Goal: Task Accomplishment & Management: Manage account settings

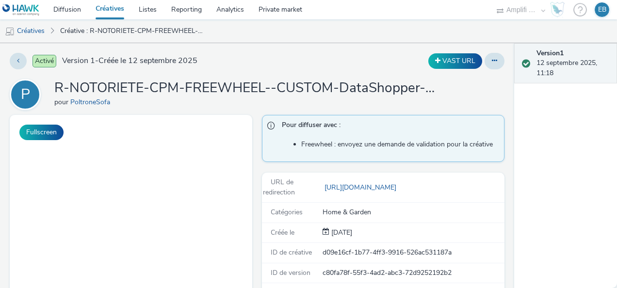
select select "d57a0b46-ef33-4938-977b-e6d07593e41f"
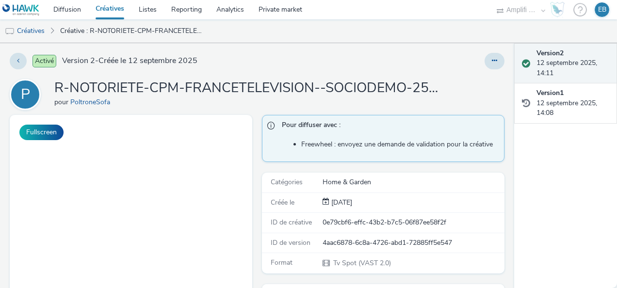
select select "d57a0b46-ef33-4938-977b-e6d07593e41f"
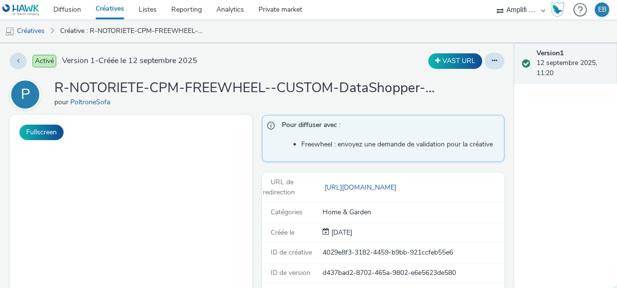
select select "d57a0b46-ef33-4938-977b-e6d07593e41f"
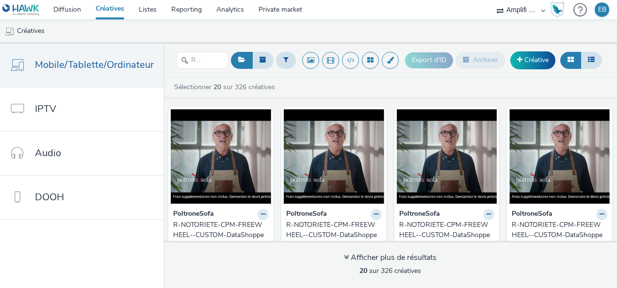
select select "d57a0b46-ef33-4938-977b-e6d07593e41f"
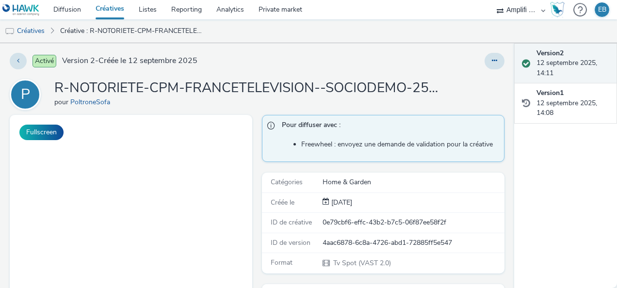
select select "d57a0b46-ef33-4938-977b-e6d07593e41f"
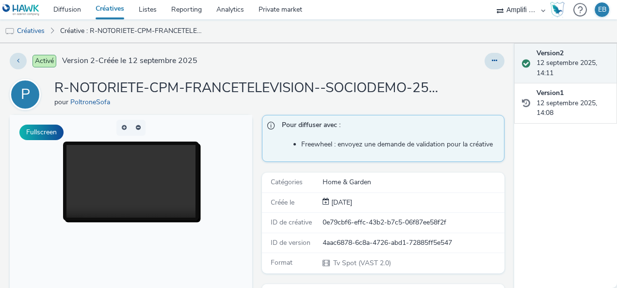
click at [197, 59] on span "Version 2 - Créée le [DATE]" at bounding box center [129, 60] width 135 height 11
drag, startPoint x: 199, startPoint y: 59, endPoint x: 190, endPoint y: 59, distance: 8.7
click at [190, 59] on span "Version 2 - Créée le [DATE]" at bounding box center [129, 60] width 135 height 11
drag, startPoint x: 205, startPoint y: 59, endPoint x: 63, endPoint y: 57, distance: 142.2
click at [63, 57] on div "Activé Version 2 - Créée le [DATE]" at bounding box center [158, 61] width 297 height 16
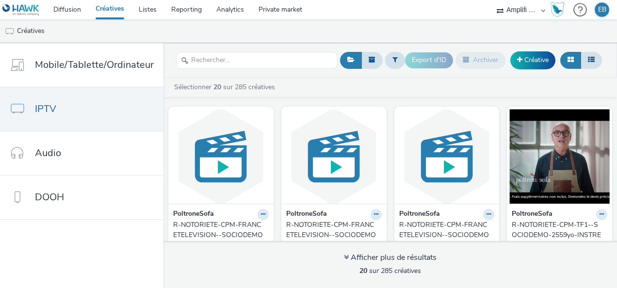
select select "d57a0b46-ef33-4938-977b-e6d07593e41f"
